Goal: Check status: Check status

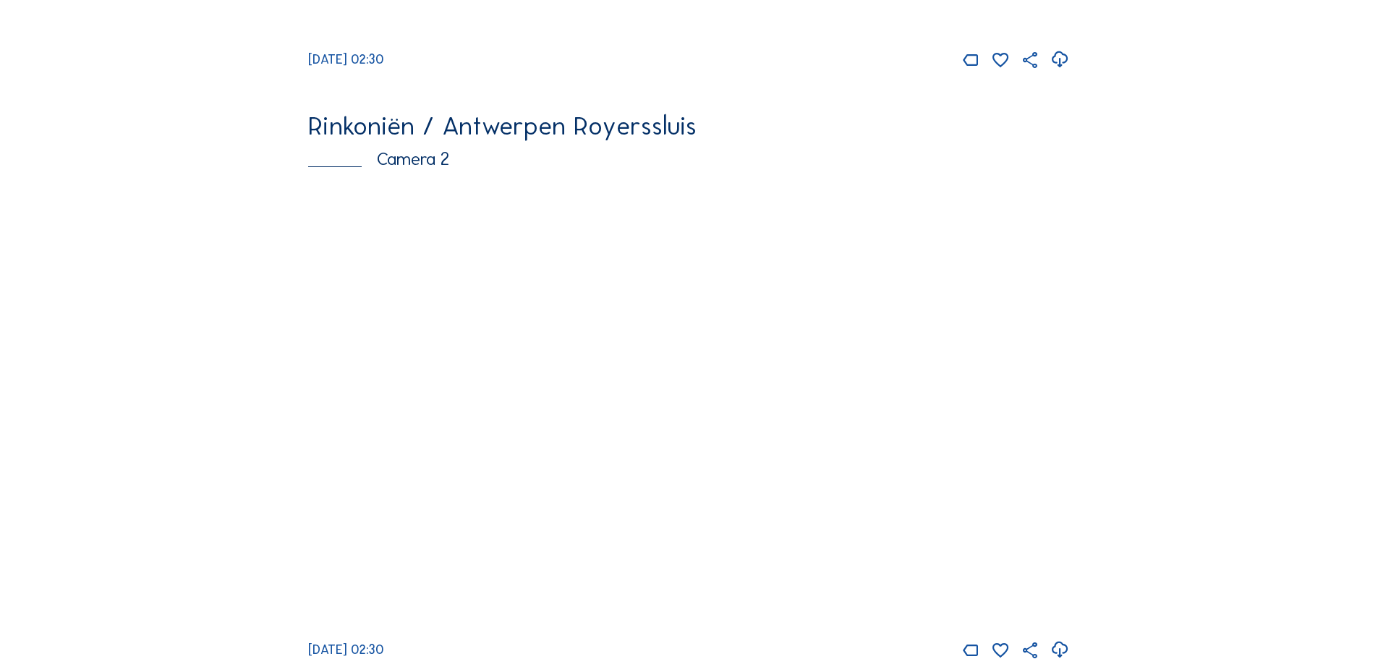
scroll to position [600, 0]
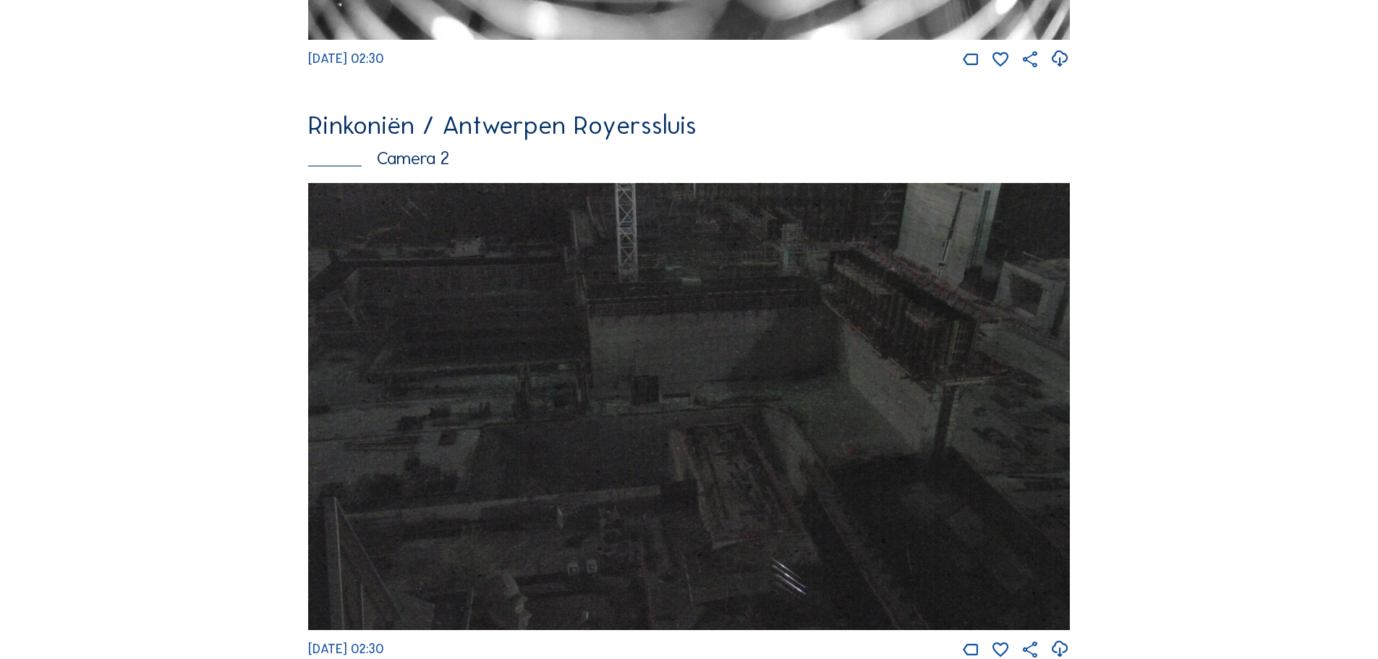
click at [824, 397] on img at bounding box center [689, 406] width 762 height 447
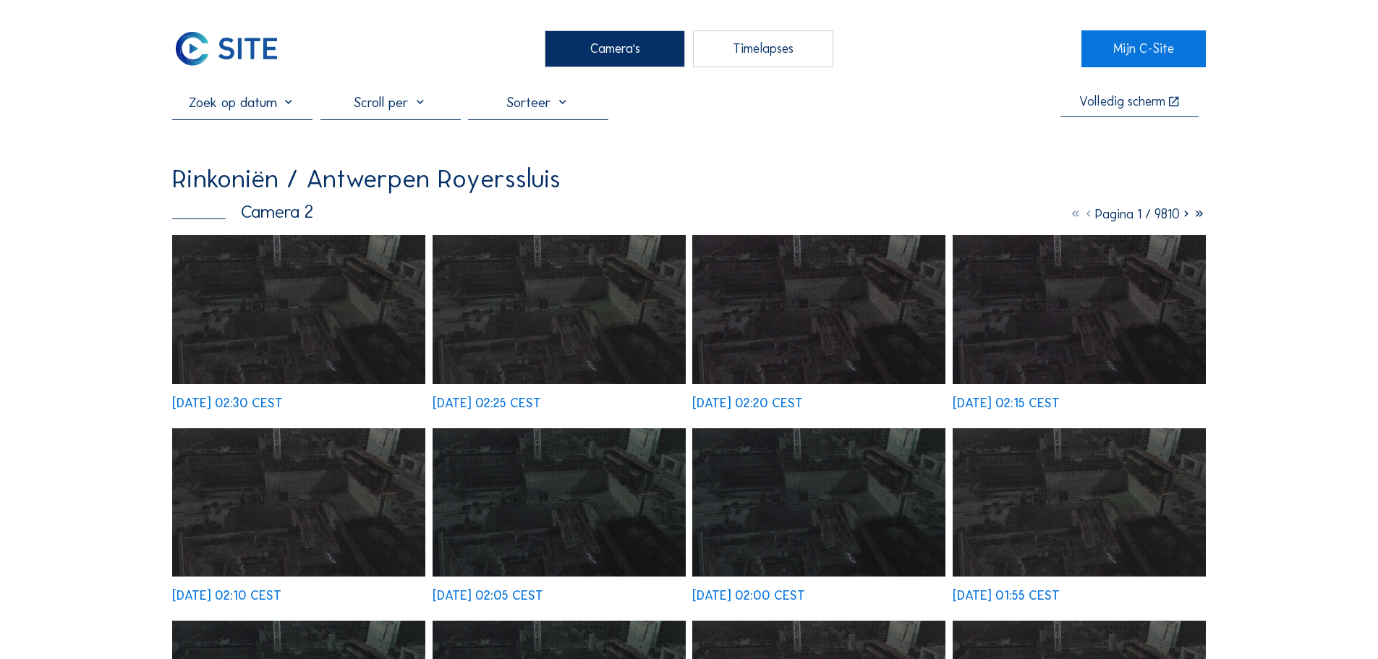
click at [233, 119] on div at bounding box center [242, 106] width 140 height 26
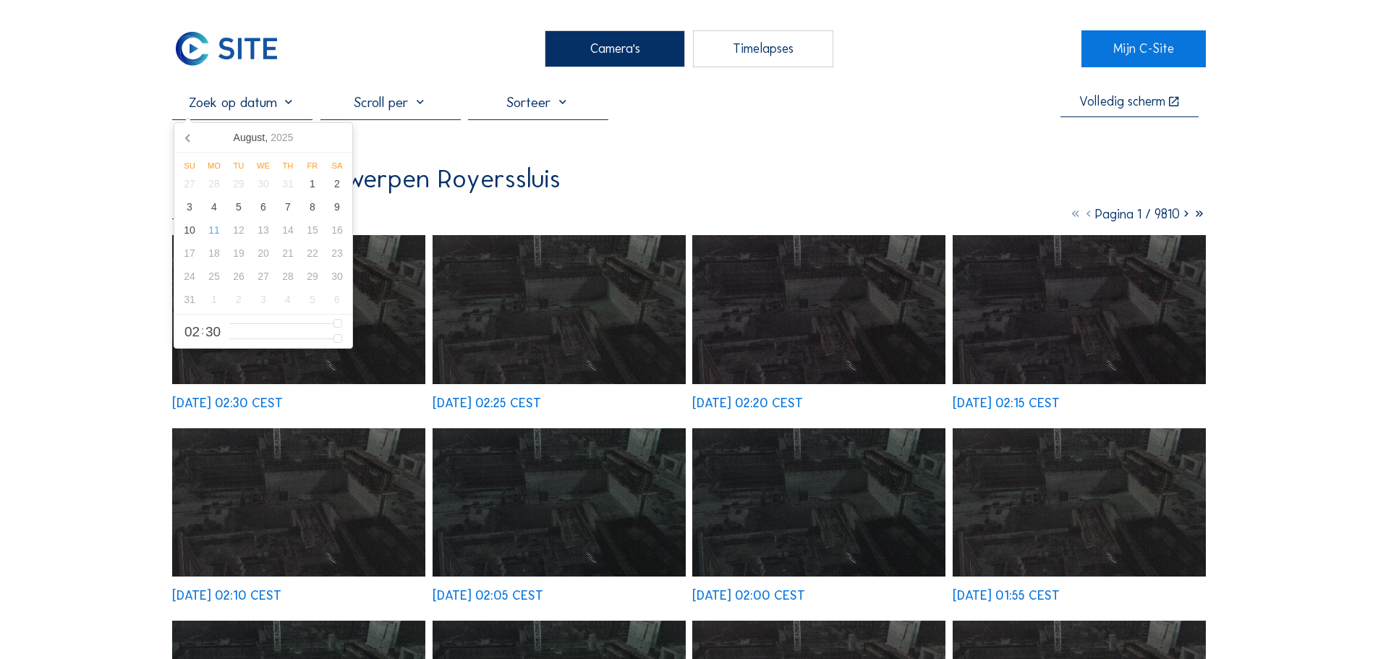
click at [257, 109] on input "text" at bounding box center [242, 101] width 140 height 17
click at [200, 216] on div "3" at bounding box center [189, 206] width 25 height 23
click at [213, 213] on div "4" at bounding box center [214, 206] width 25 height 23
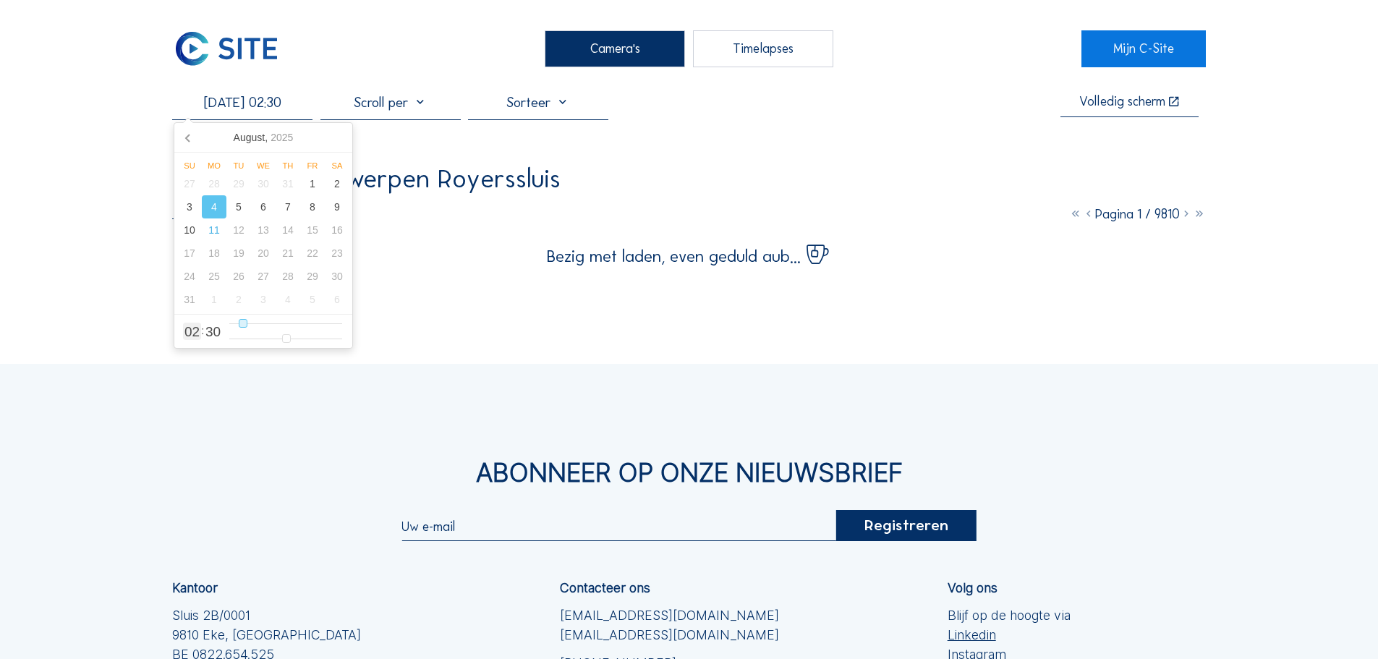
type input "[DATE] 06:30"
type input "6"
type input "[DATE] 07:30"
type input "7"
type input "[DATE] 08:30"
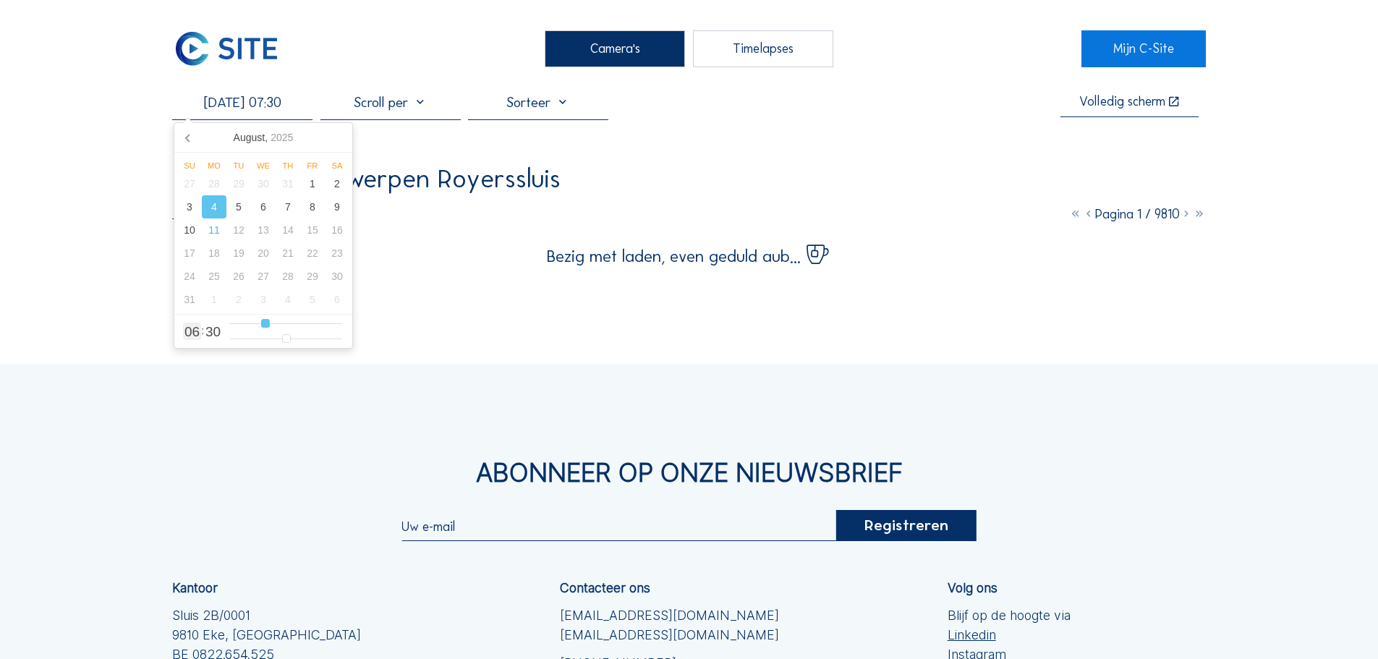
type input "8"
type input "[DATE] 09:30"
type input "9"
type input "[DATE] 10:30"
type input "10"
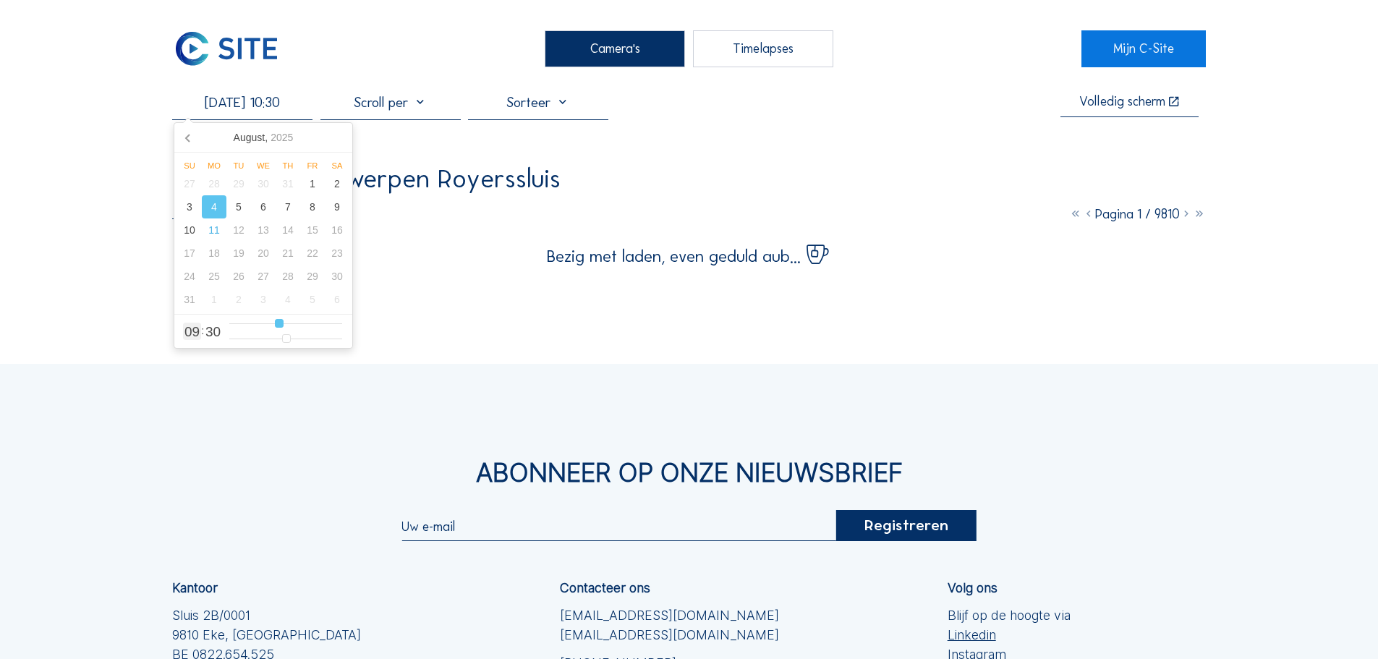
type input "[DATE] 11:30"
drag, startPoint x: 260, startPoint y: 321, endPoint x: 281, endPoint y: 322, distance: 21.0
type input "11"
click at [281, 322] on input "range" at bounding box center [285, 323] width 113 height 12
click at [435, 295] on div "Camera's Timelapses Mijn C-Site [DATE] 11:30 Volledig [PERSON_NAME] Rinkoniën /…" at bounding box center [689, 442] width 1378 height 885
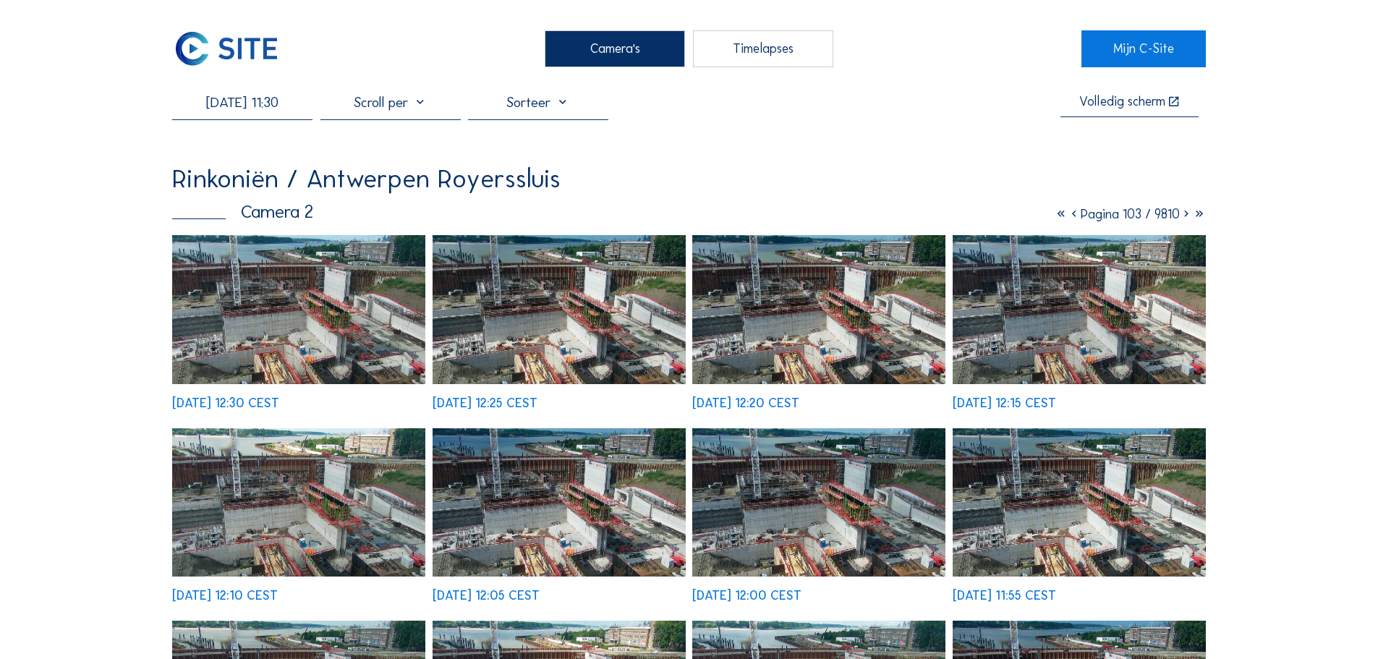
click at [291, 251] on img at bounding box center [298, 309] width 253 height 148
